Goal: Connect with others: Connect with others

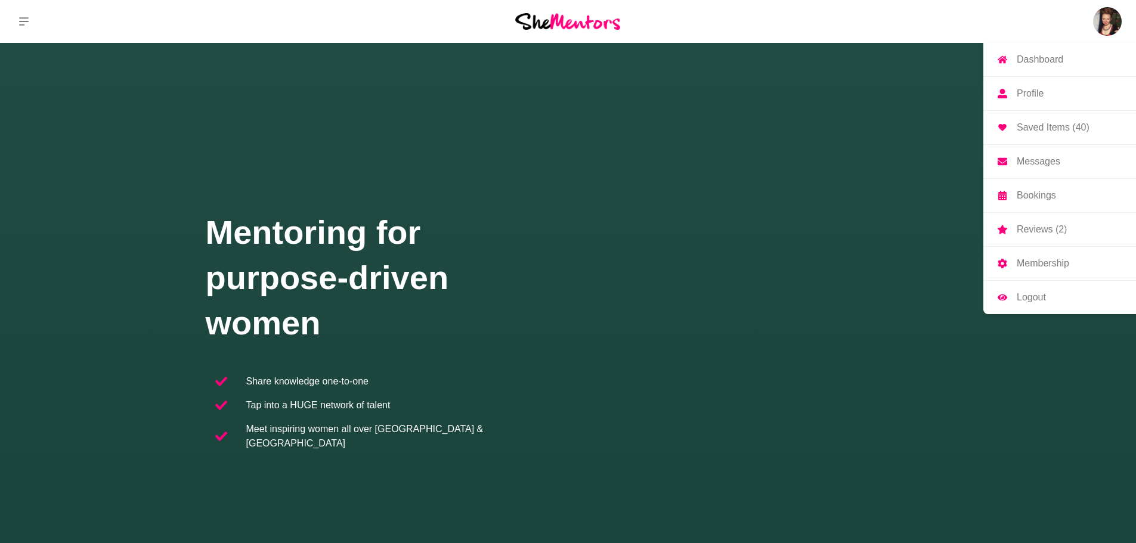
click at [1116, 28] on img at bounding box center [1107, 21] width 29 height 29
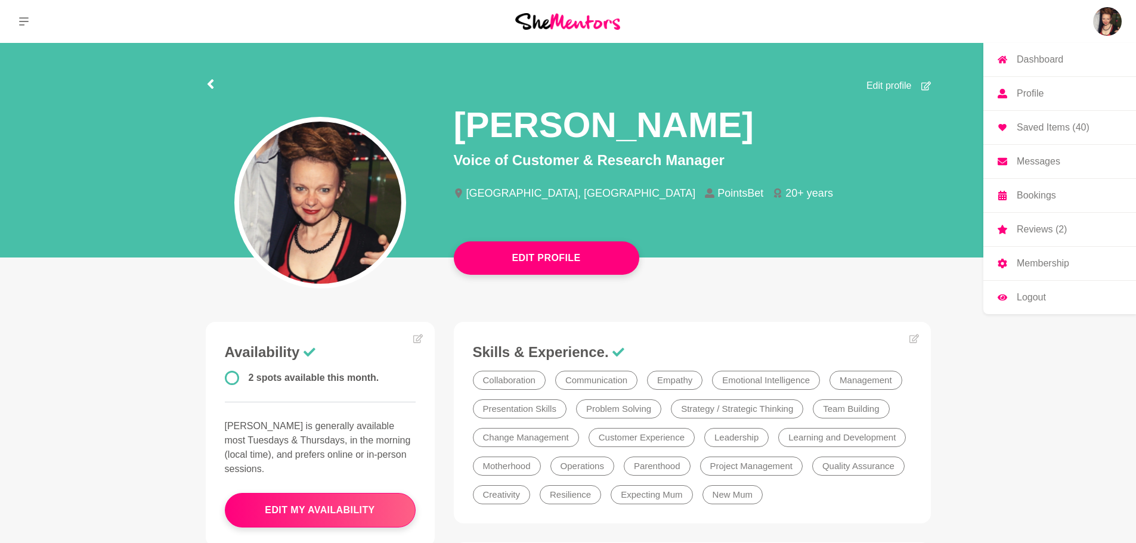
click at [1045, 161] on p "Messages" at bounding box center [1038, 162] width 44 height 10
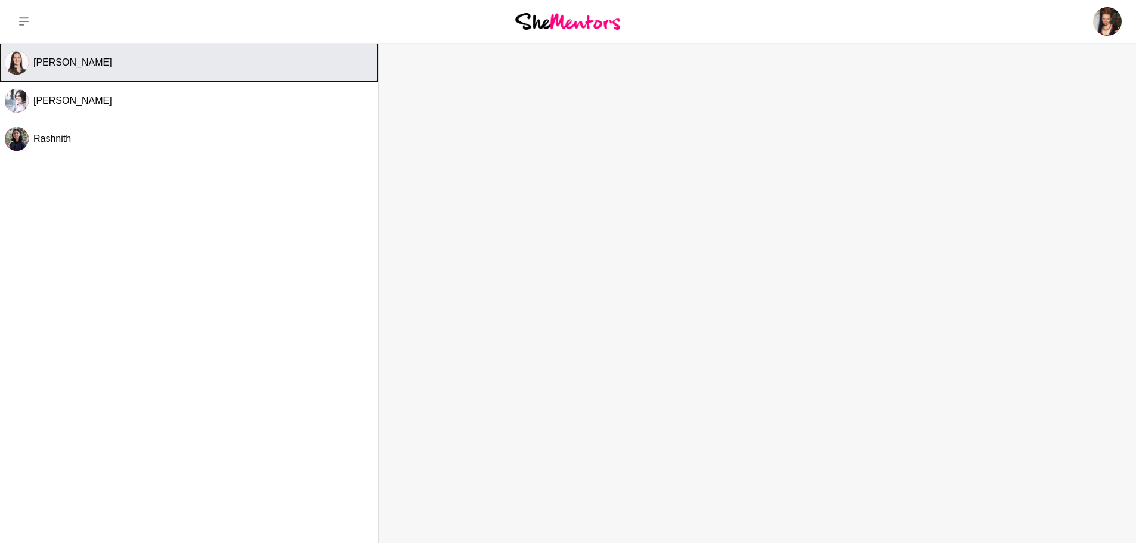
click at [71, 58] on span "[PERSON_NAME]" at bounding box center [72, 62] width 79 height 10
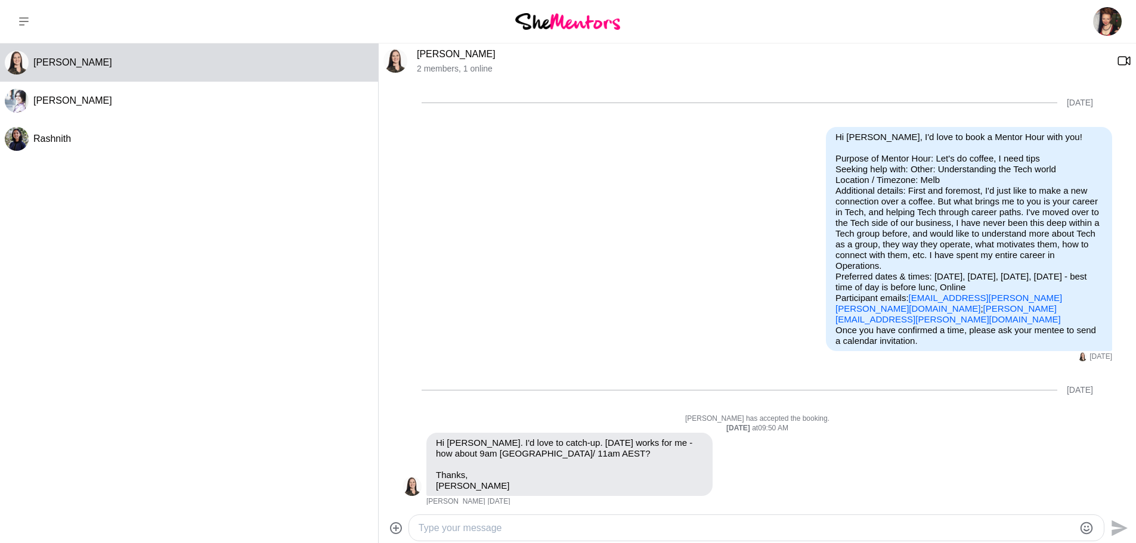
scroll to position [69, 0]
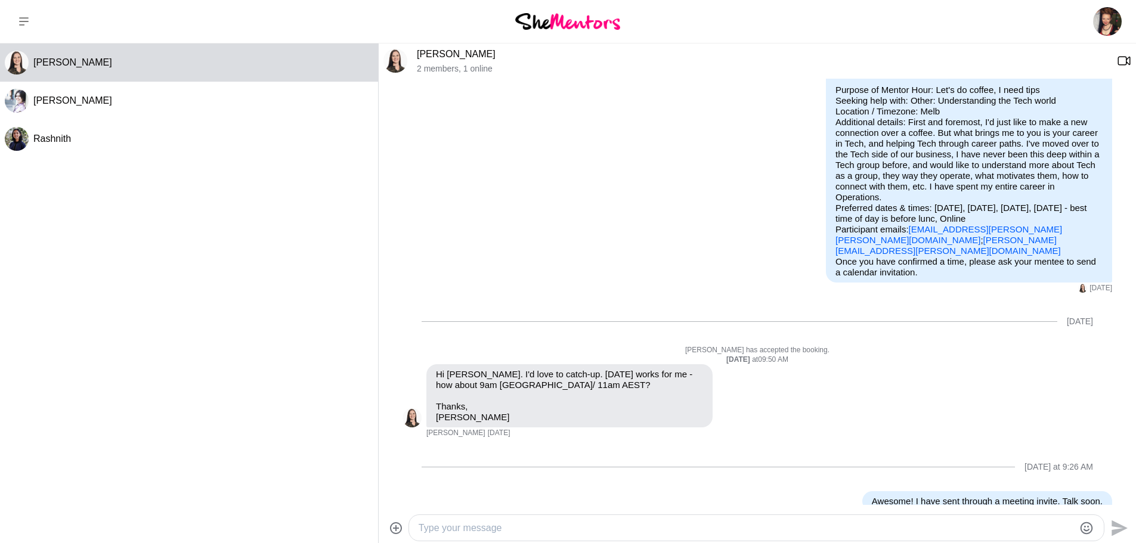
click at [464, 53] on link "[PERSON_NAME]" at bounding box center [456, 54] width 79 height 10
